Goal: Information Seeking & Learning: Understand process/instructions

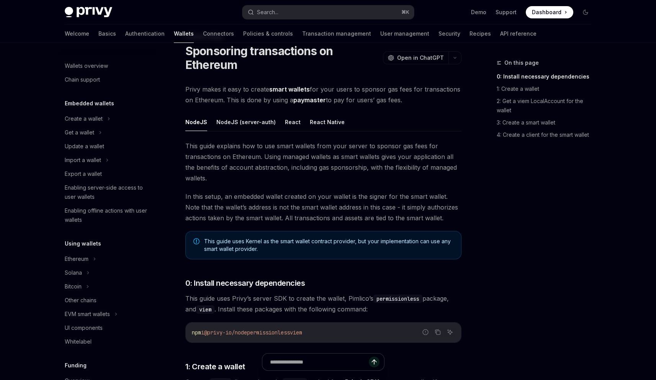
scroll to position [324, 0]
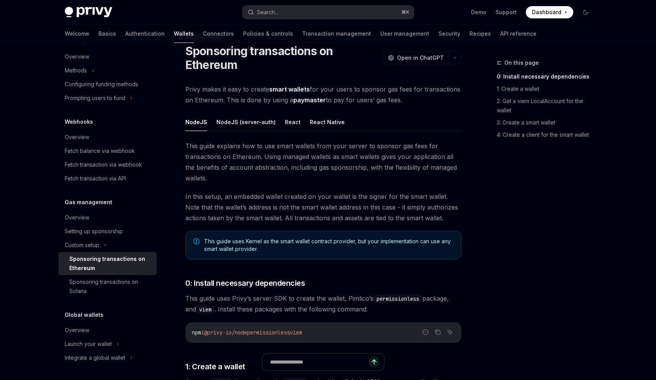
type textarea "*"
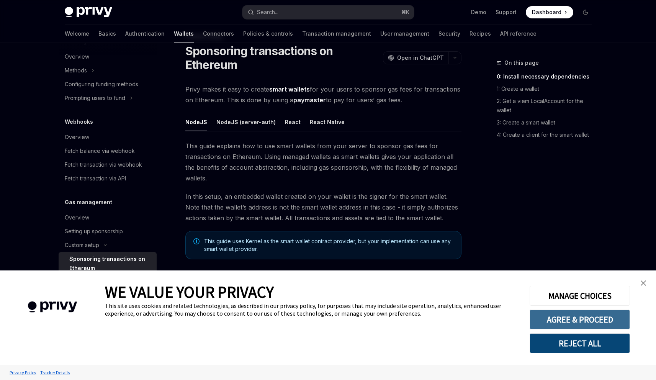
click at [579, 322] on button "AGREE & PROCEED" at bounding box center [580, 319] width 100 height 20
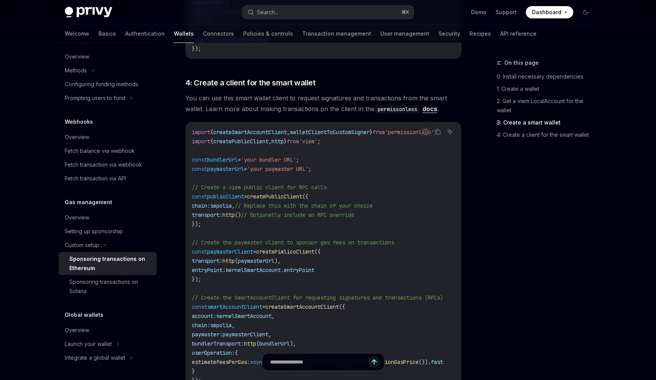
scroll to position [1112, 0]
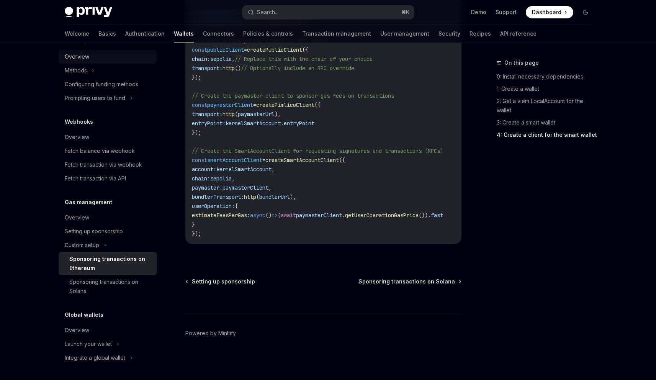
click at [99, 58] on div "Overview" at bounding box center [108, 56] width 87 height 9
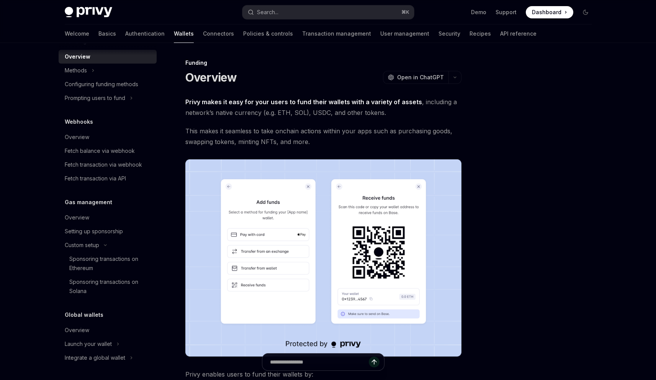
drag, startPoint x: 99, startPoint y: 58, endPoint x: 299, endPoint y: 71, distance: 201.1
click at [100, 58] on div "Overview" at bounding box center [108, 56] width 87 height 9
click at [273, 133] on span "This makes it seamless to take onchain actions within your apps such as purchas…" at bounding box center [323, 136] width 276 height 21
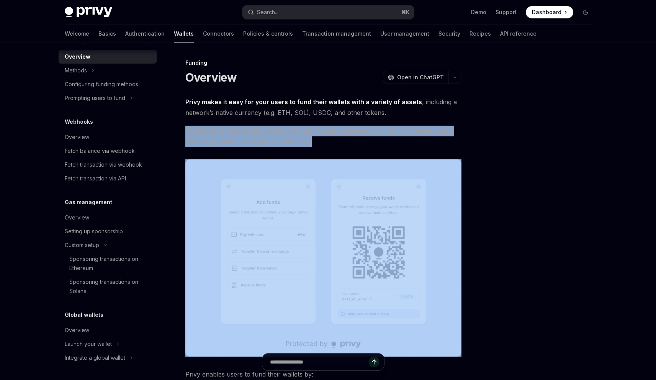
click at [273, 133] on span "This makes it seamless to take onchain actions within your apps such as purchas…" at bounding box center [323, 136] width 276 height 21
click at [256, 133] on span "This makes it seamless to take onchain actions within your apps such as purchas…" at bounding box center [323, 136] width 276 height 21
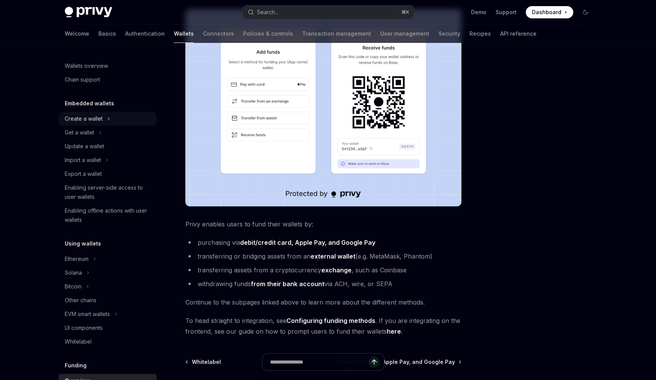
click at [62, 122] on div "Create a wallet" at bounding box center [108, 119] width 98 height 14
type textarea "*"
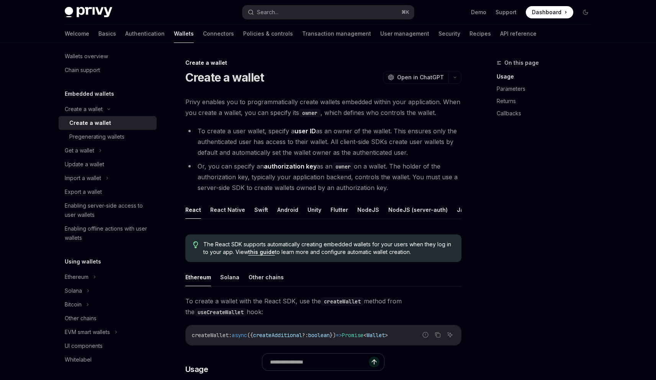
click at [279, 134] on li "To create a user wallet, specify a user ID as an owner of the wallet. This ensu…" at bounding box center [323, 142] width 276 height 32
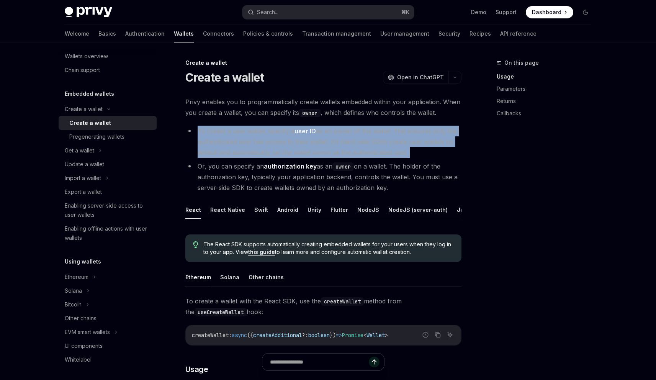
click at [279, 134] on li "To create a user wallet, specify a user ID as an owner of the wallet. This ensu…" at bounding box center [323, 142] width 276 height 32
click at [267, 134] on li "To create a user wallet, specify a user ID as an owner of the wallet. This ensu…" at bounding box center [323, 142] width 276 height 32
